Goal: Information Seeking & Learning: Learn about a topic

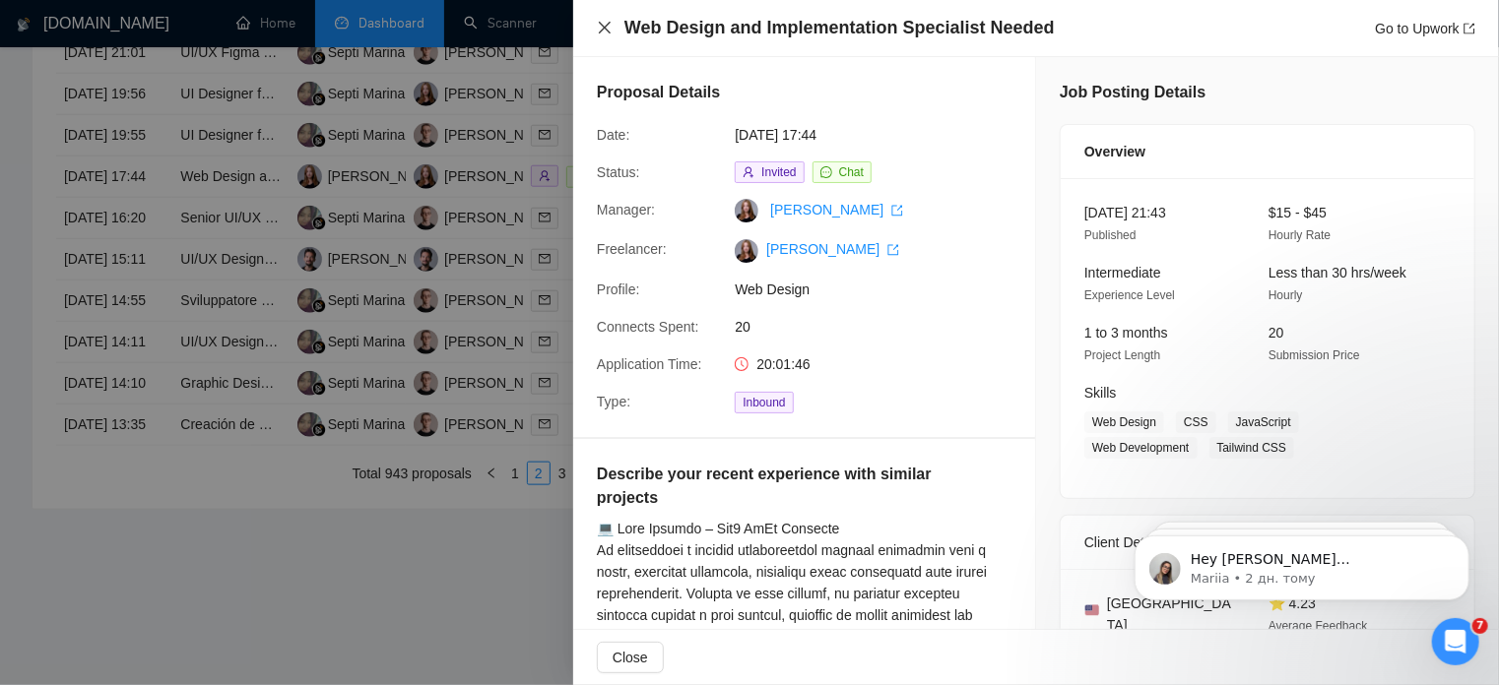
click at [604, 33] on icon "close" at bounding box center [605, 28] width 16 height 16
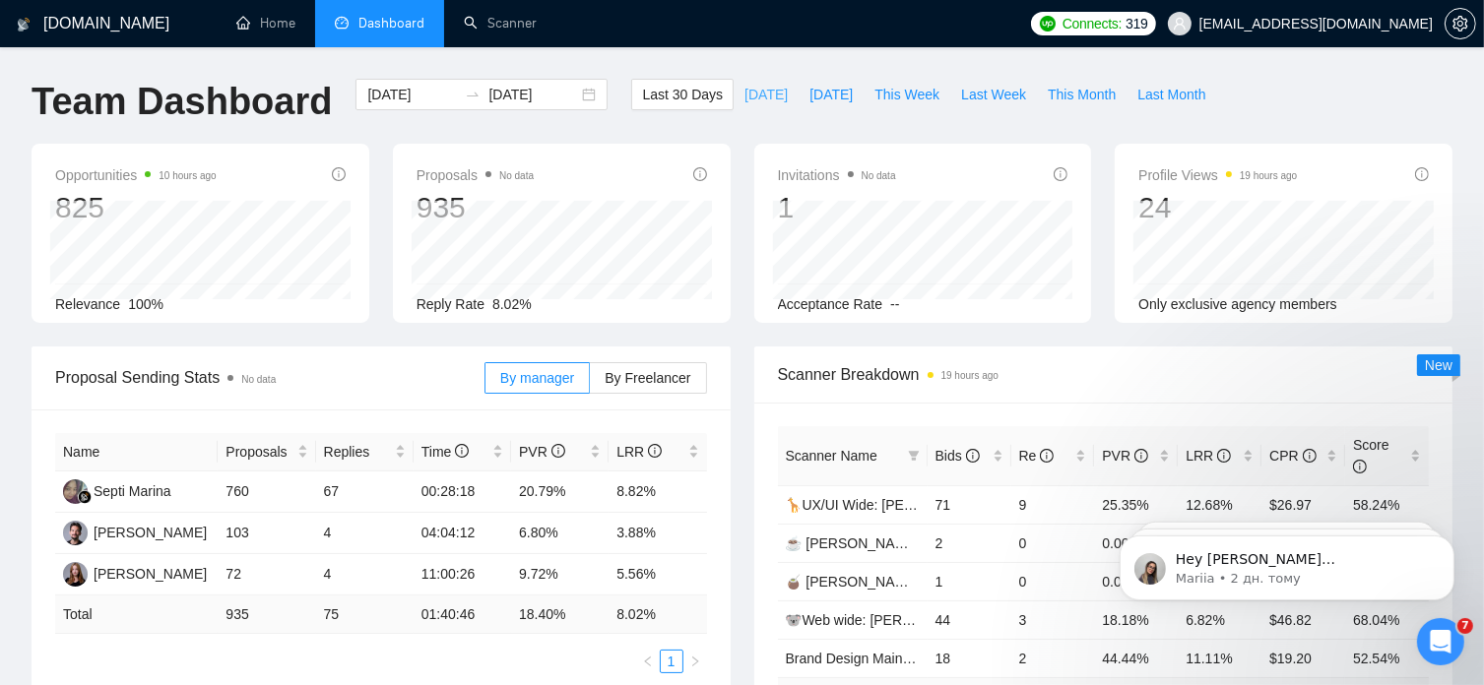
click at [744, 94] on span "[DATE]" at bounding box center [765, 95] width 43 height 22
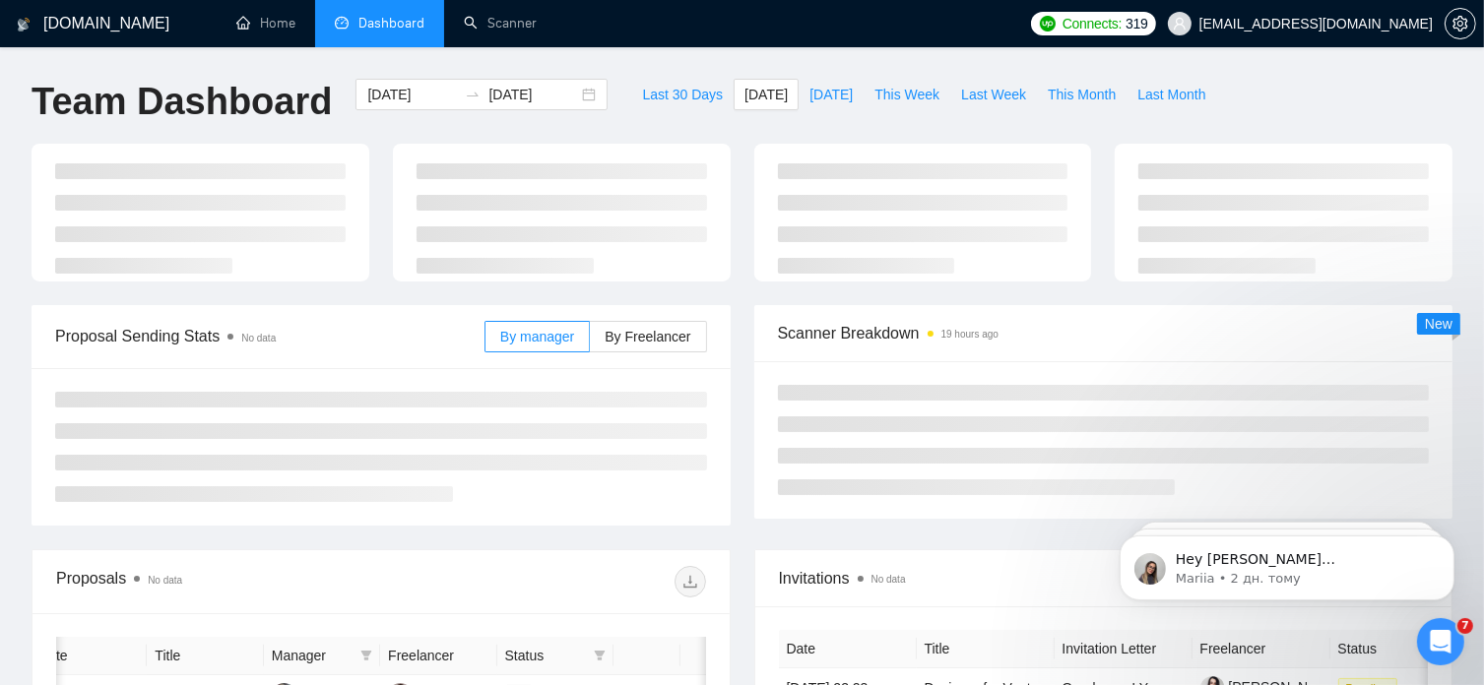
type input "[DATE]"
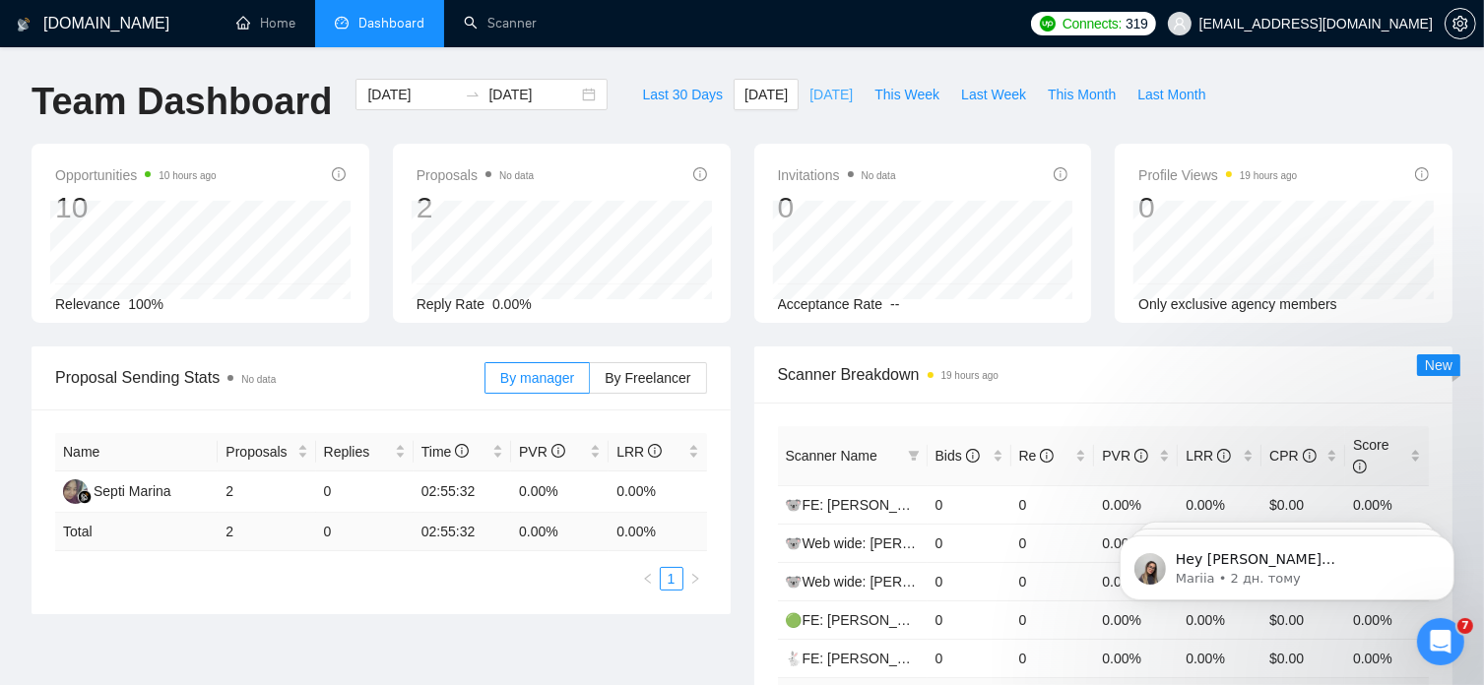
click at [815, 92] on span "[DATE]" at bounding box center [830, 95] width 43 height 22
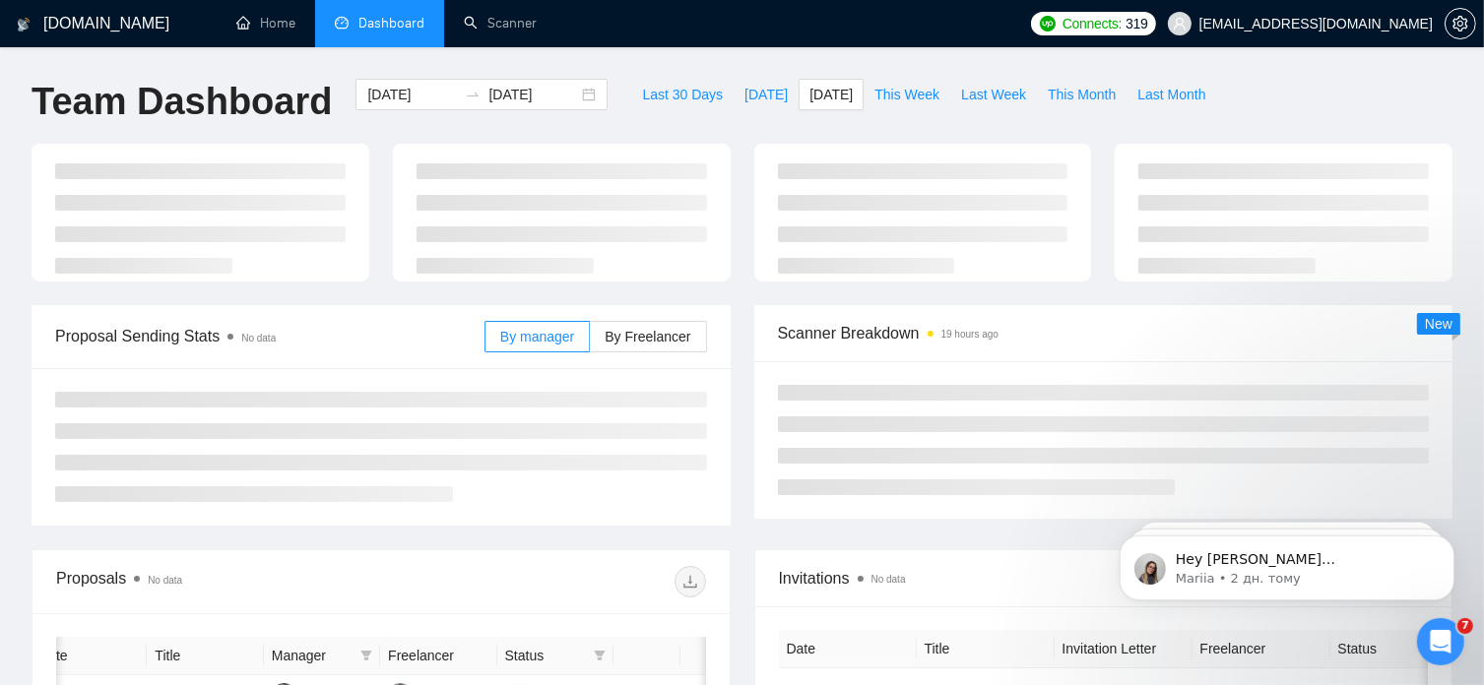
type input "[DATE]"
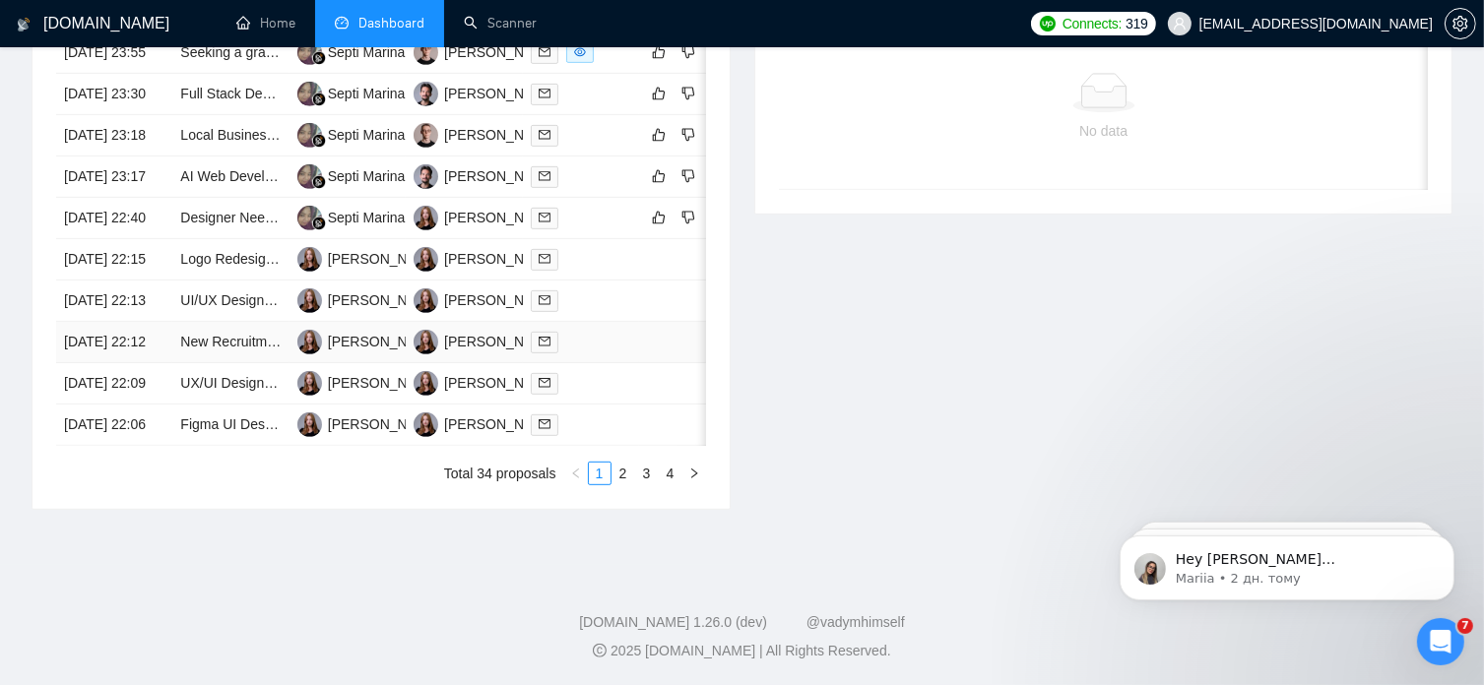
scroll to position [1006, 0]
click at [627, 485] on link "2" at bounding box center [624, 474] width 22 height 22
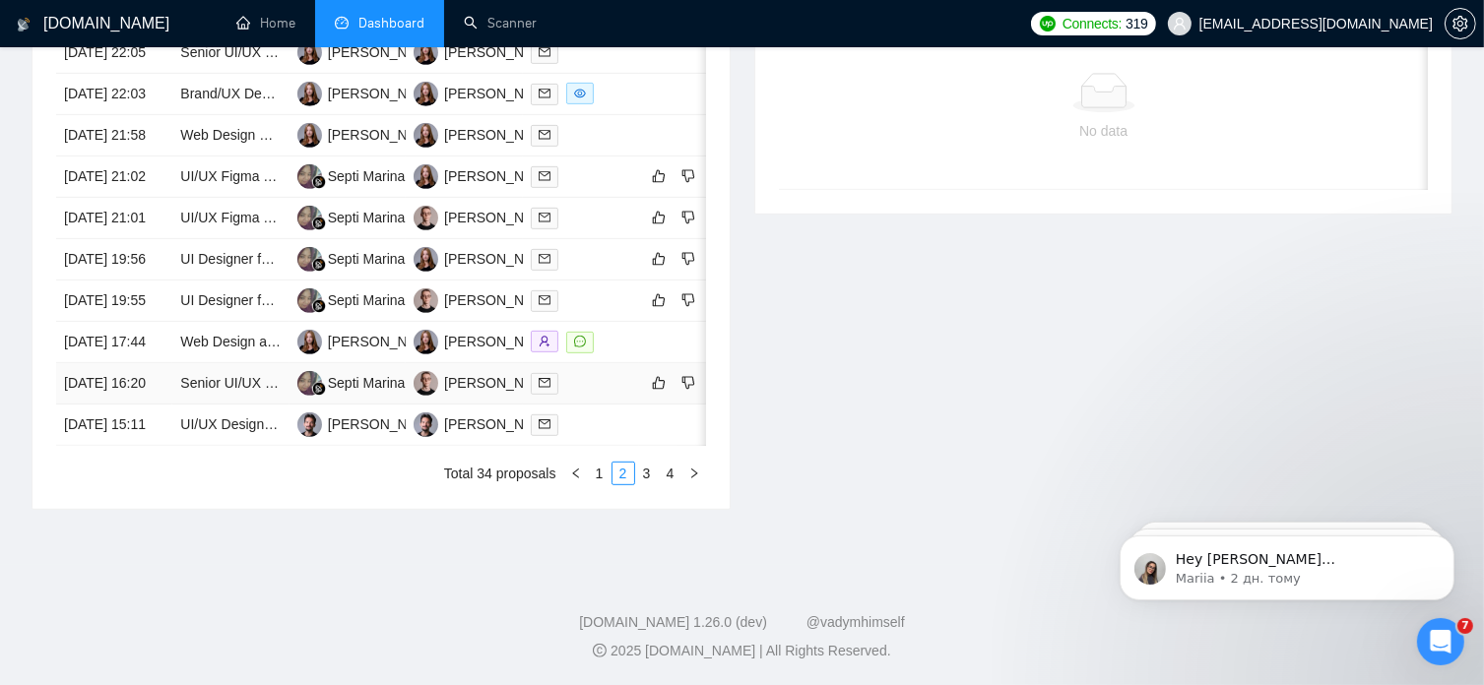
scroll to position [928, 0]
click at [255, 350] on link "Web Design and Implementation Specialist Needed" at bounding box center [337, 342] width 315 height 16
